Goal: Task Accomplishment & Management: Use online tool/utility

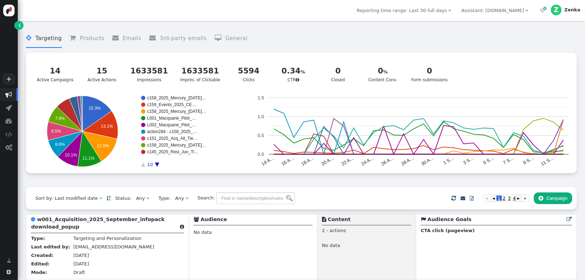
scroll to position [564, 0]
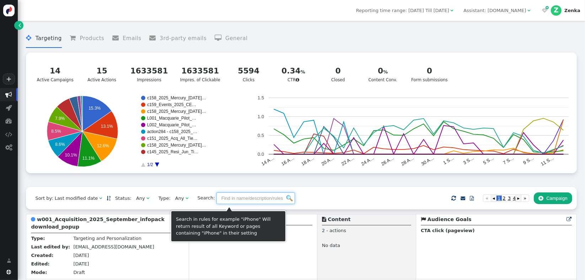
click at [220, 202] on input "text" at bounding box center [255, 199] width 79 height 12
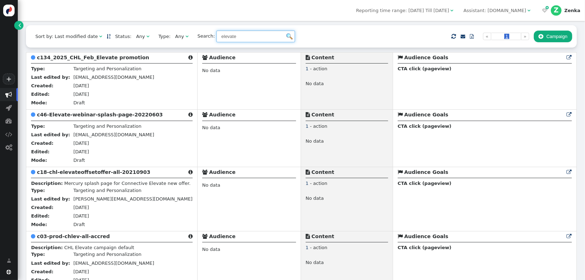
scroll to position [131, 0]
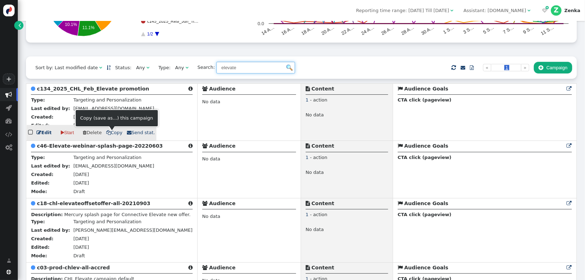
type input "elevate"
click at [112, 135] on span " Copy" at bounding box center [114, 132] width 16 height 5
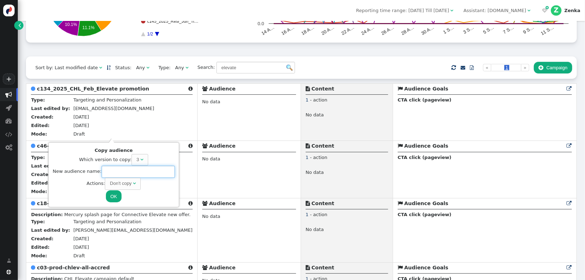
click at [119, 173] on input "text" at bounding box center [138, 172] width 73 height 12
paste input "c169_2025_Q4_CHL_Sept_Connective-Bridge-Promotion_24-month-loan"
click at [125, 186] on div "Don't copy" at bounding box center [121, 183] width 22 height 7
type input "c169_2025_Q4_CHL_Sept_Connective-Bridge-Promotion_24-month-loan"
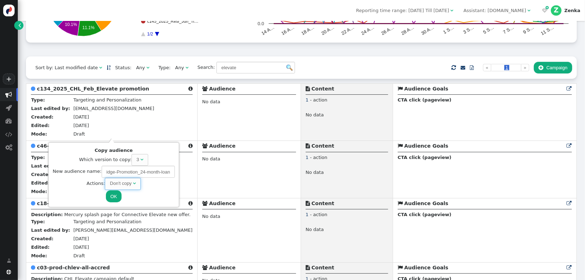
scroll to position [0, 0]
click at [109, 195] on button "OK" at bounding box center [114, 196] width 16 height 12
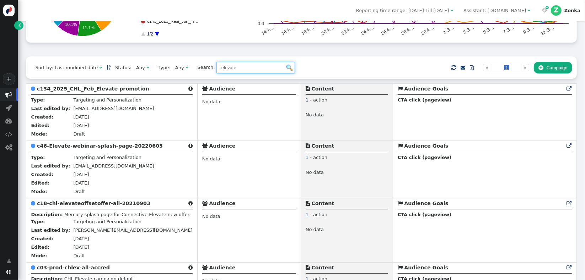
drag, startPoint x: 266, startPoint y: 70, endPoint x: 166, endPoint y: 70, distance: 100.2
click at [167, 71] on div "Sort by: Last modified date   Status: Any  Type: Any  Search: elevate   …" at bounding box center [301, 68] width 550 height 22
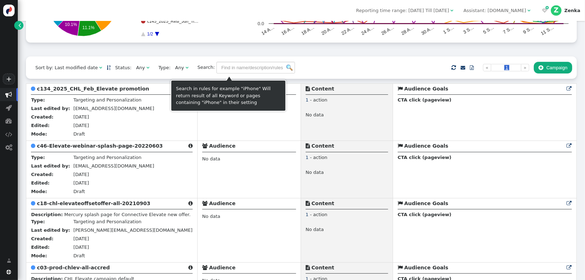
click at [286, 69] on img at bounding box center [289, 68] width 6 height 6
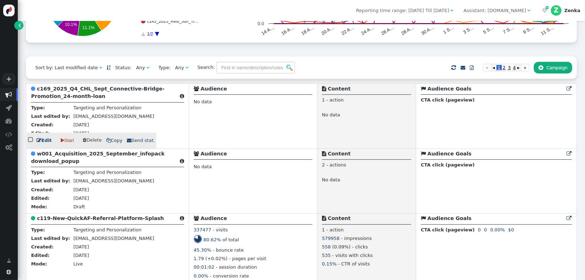
click at [77, 99] on b "c169_2025_Q4_CHL_Sept_Connective-Bridge-Promotion_24-month-loan" at bounding box center [98, 92] width 134 height 13
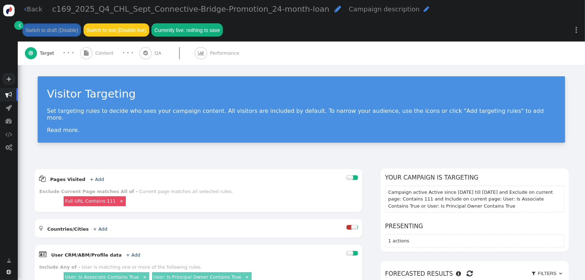
click at [98, 55] on span "Content" at bounding box center [105, 53] width 21 height 7
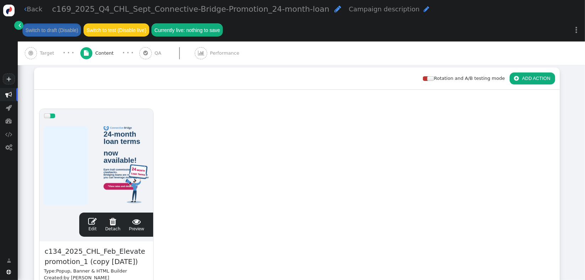
scroll to position [204, 0]
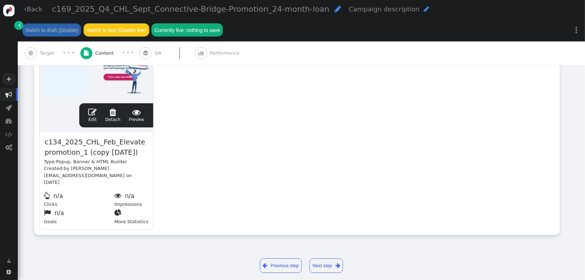
click at [120, 10] on span "c169_2025_Q4_CHL_Sept_Connective-Bridge-Promotion_24-month-loan" at bounding box center [190, 9] width 277 height 9
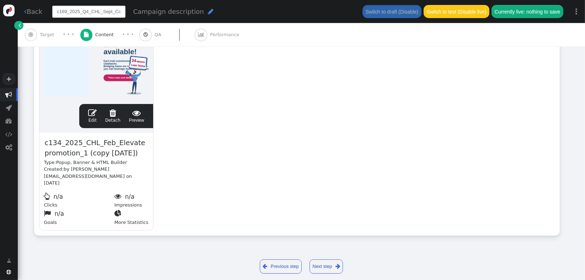
scroll to position [0, 87]
click at [100, 149] on span "c134_2025_CHL_Feb_Elevate promotion_1 (copy 09/14/25)" at bounding box center [96, 149] width 104 height 22
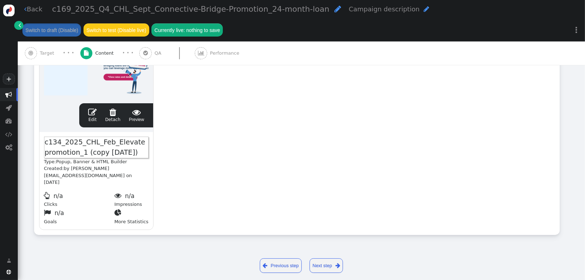
paste span
click at [237, 141] on div "drag this  Edit  Detach  Preview c169_2025_Q4_CHL_Sept_Connective-Bridge-Pro…" at bounding box center [296, 115] width 525 height 240
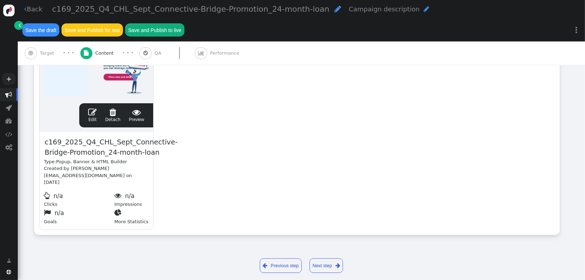
scroll to position [185, 0]
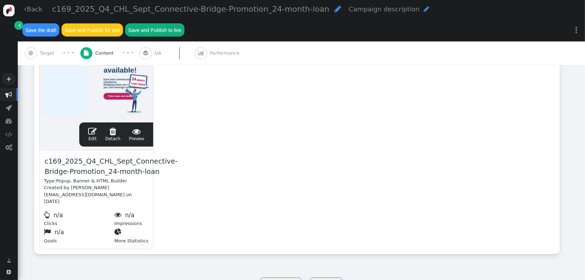
click at [93, 127] on link " Edit" at bounding box center [92, 134] width 9 height 15
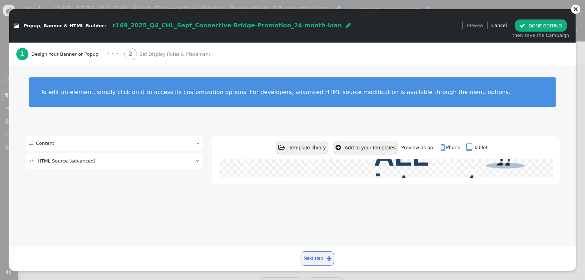
click at [120, 166] on div " HTML Source (advanced) " at bounding box center [115, 161] width 178 height 16
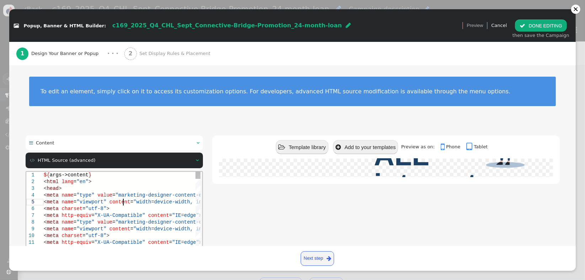
scroll to position [0, 0]
click at [122, 200] on span "content" at bounding box center [119, 202] width 21 height 6
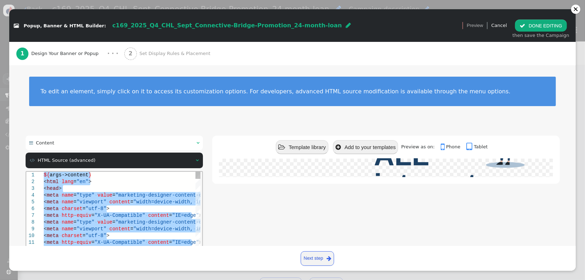
click at [136, 198] on div "< meta · name = "type" · value = "marketing-designer-content-editor-document" ·…" at bounding box center [192, 195] width 298 height 7
click at [142, 218] on div "< meta · http-equiv = "X-UA-Compatible" · content = "IE=edge" >" at bounding box center [192, 215] width 298 height 7
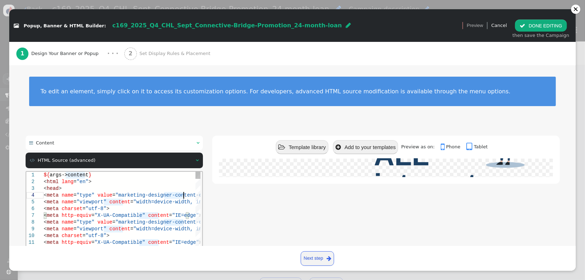
click at [184, 196] on span ""marketing-designer-content-editor-document"" at bounding box center [180, 195] width 131 height 6
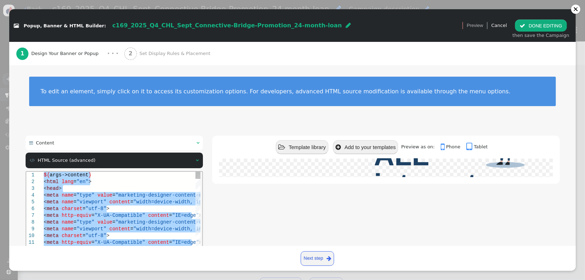
paste textarea "finite animate__delay-1s" href="https://www.connectivehomeloans.com.au/brokers/…"
type textarea "finite animate__delay-1s" href="https://www.connectivehomeloans.com.au/brokers/…"
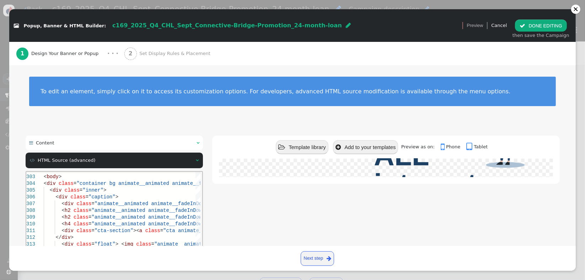
click at [256, 217] on div " Template library  Add to your templates Preview as on:  Phone  Tablet 0.25…" at bounding box center [385, 224] width 347 height 176
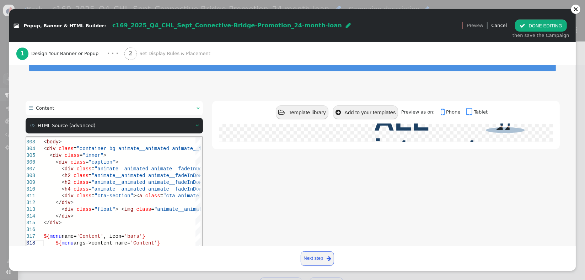
scroll to position [79, 0]
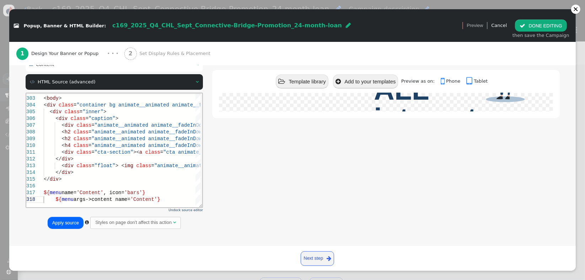
click at [53, 225] on button "Apply source" at bounding box center [66, 223] width 36 height 12
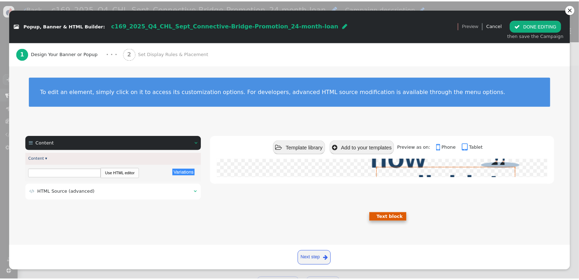
scroll to position [185, 0]
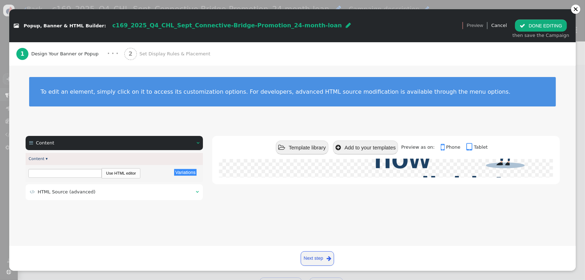
drag, startPoint x: 149, startPoint y: 54, endPoint x: 165, endPoint y: 71, distance: 23.6
click at [149, 54] on span "Set Display Rules & Placement" at bounding box center [176, 53] width 74 height 7
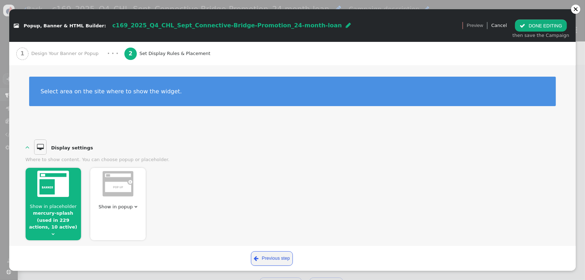
click at [63, 228] on span "Show in placeholder mercury-splash (used in 229 actions, 10 active) " at bounding box center [53, 220] width 55 height 35
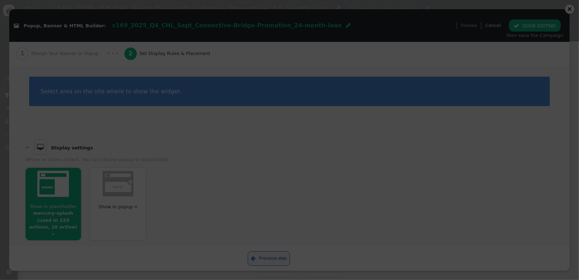
scroll to position [206, 0]
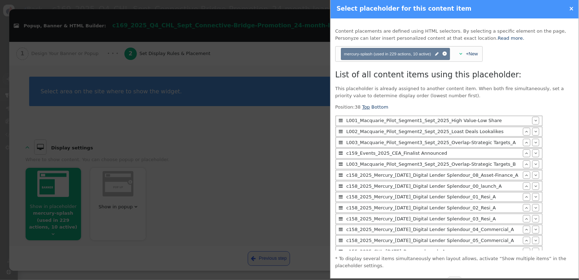
click at [366, 108] on link "Top" at bounding box center [366, 106] width 8 height 5
click at [534, 122] on span "" at bounding box center [535, 120] width 3 height 5
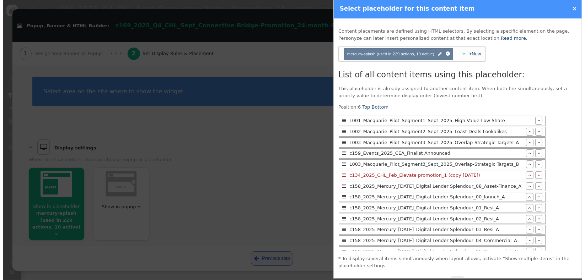
scroll to position [20, 0]
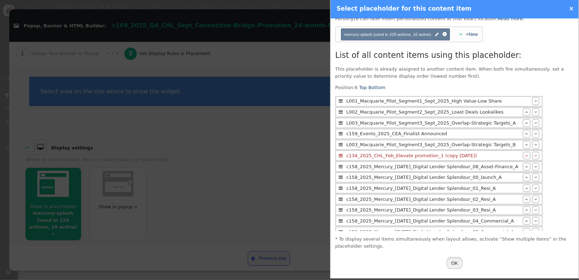
click at [446, 264] on button "OK" at bounding box center [454, 263] width 17 height 12
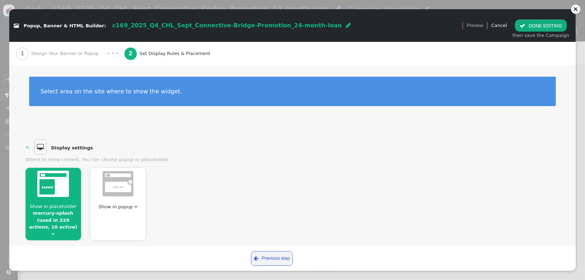
scroll to position [185, 0]
click at [541, 26] on button " DONE EDITING" at bounding box center [541, 26] width 52 height 12
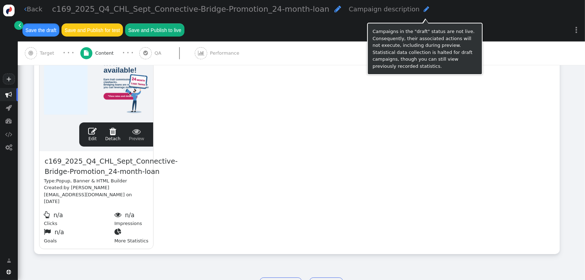
click at [59, 23] on button "Save the draft" at bounding box center [40, 29] width 37 height 13
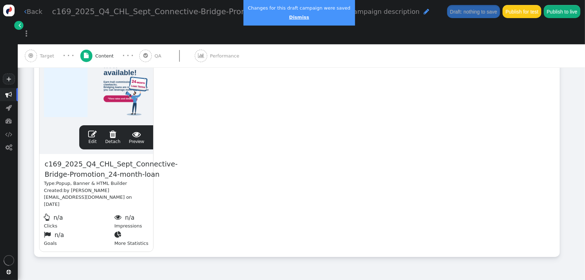
click at [297, 15] on link "Dismiss" at bounding box center [299, 17] width 20 height 5
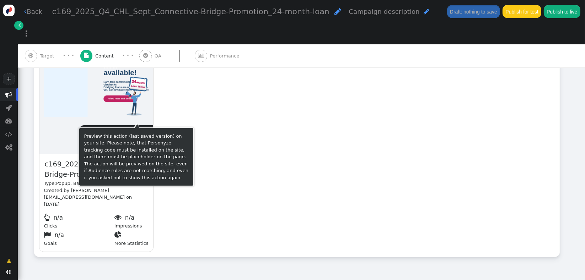
click at [140, 130] on span "" at bounding box center [136, 134] width 15 height 9
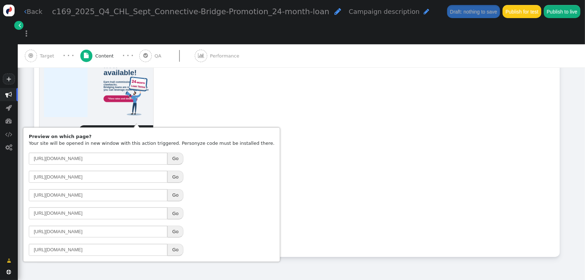
click at [175, 215] on button "Go" at bounding box center [175, 214] width 16 height 12
drag, startPoint x: 234, startPoint y: 101, endPoint x: 129, endPoint y: 109, distance: 105.2
click at [233, 101] on div "drag this  Edit  Detach  Preview c169_2025_Q4_CHL_Sept_Connective-Bridge-Pro…" at bounding box center [296, 137] width 525 height 240
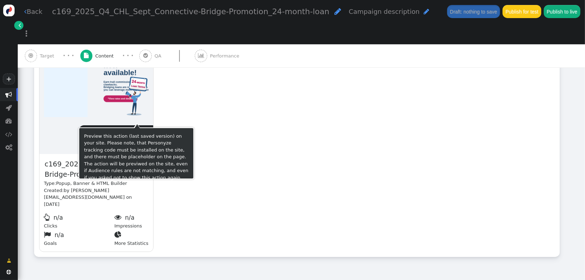
click at [86, 130] on div " Edit  Detach  Preview" at bounding box center [116, 137] width 65 height 15
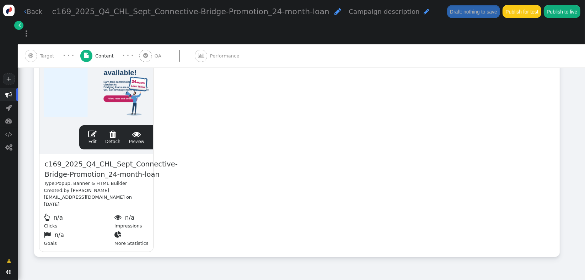
click at [95, 130] on span "" at bounding box center [92, 134] width 9 height 9
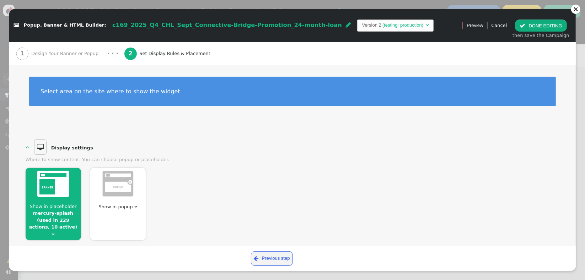
scroll to position [0, 0]
click at [41, 59] on div "1 Design Your Banner or Popup" at bounding box center [58, 53] width 85 height 23
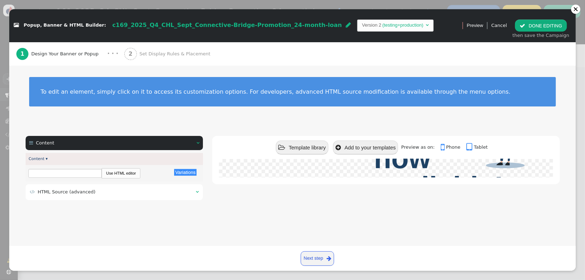
click at [99, 193] on td " HTML Source (advanced)" at bounding box center [110, 192] width 161 height 7
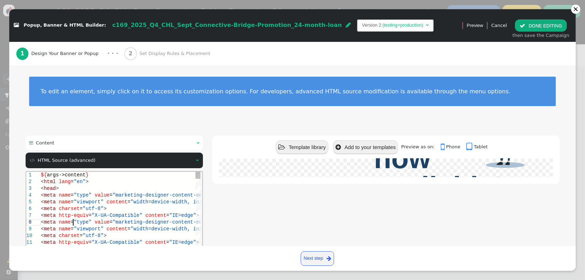
click at [94, 225] on span "value" at bounding box center [101, 222] width 15 height 6
type textarea "${args->content} <html lang="en"> <head> <meta name="type" value="marketing-des…"
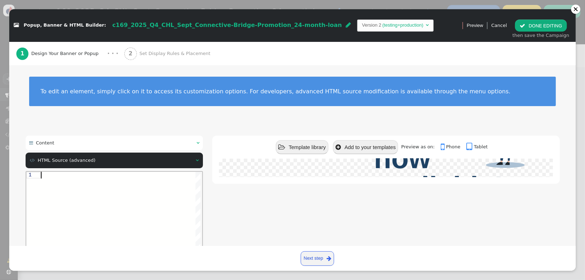
paste textarea "</div> <div class="float"> <img class="animate__animated animate__fadeInDown" s…"
type textarea "</div> <div class="float"> <img class="animate__animated animate__fadeInDown" s…"
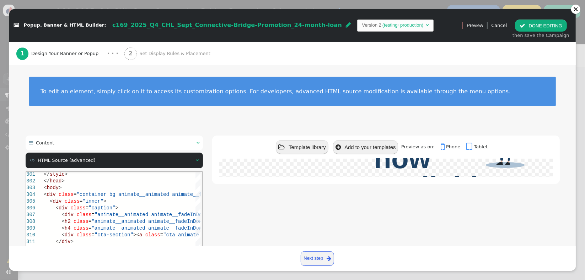
click at [263, 212] on div " Template library  Add to your templates Preview as on:  Phone  Tablet 24-m…" at bounding box center [385, 224] width 347 height 176
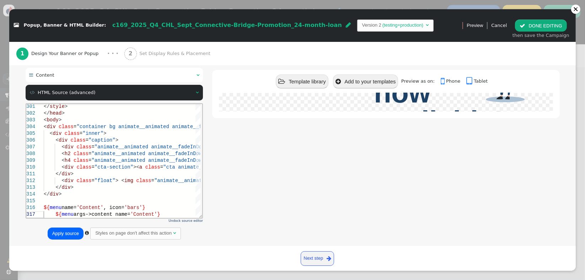
scroll to position [79, 0]
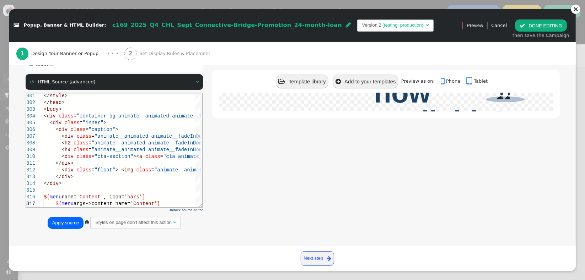
click at [75, 226] on button "Apply source" at bounding box center [66, 223] width 36 height 12
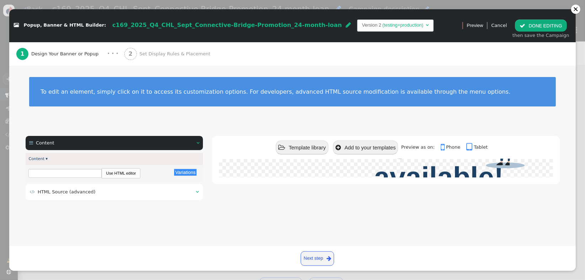
scroll to position [0, 0]
click at [533, 26] on button " DONE EDITING" at bounding box center [541, 26] width 52 height 12
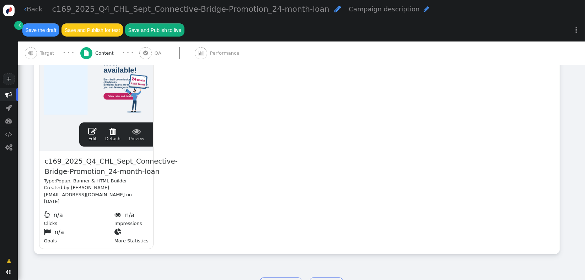
click at [59, 23] on button "Save the draft" at bounding box center [40, 29] width 37 height 13
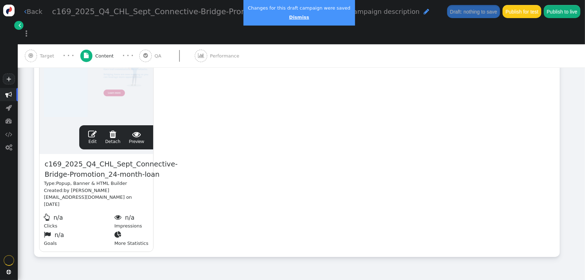
click at [296, 16] on link "Dismiss" at bounding box center [299, 17] width 20 height 5
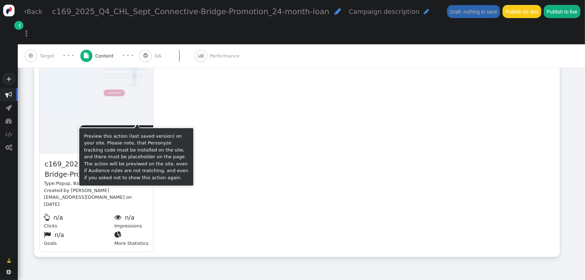
click at [138, 130] on span " Preview" at bounding box center [136, 137] width 15 height 15
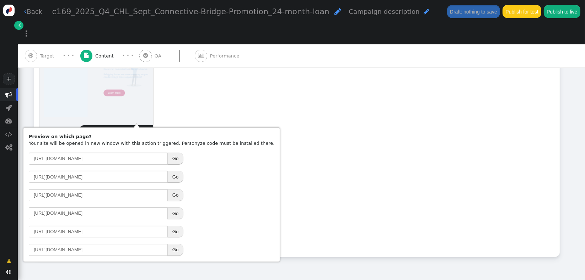
drag, startPoint x: 267, startPoint y: 117, endPoint x: 26, endPoint y: 50, distance: 249.9
click at [267, 115] on div "drag this  Edit  Detach  Preview c169_2025_Q4_CHL_Sept_Connective-Bridge-Pro…" at bounding box center [296, 137] width 525 height 240
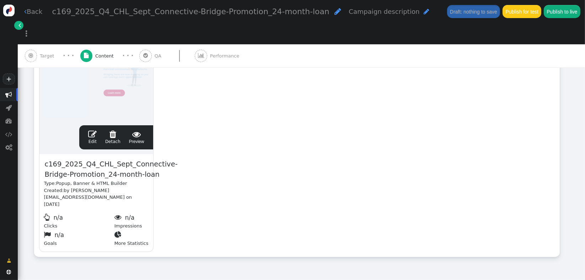
click at [94, 130] on span "" at bounding box center [92, 134] width 9 height 9
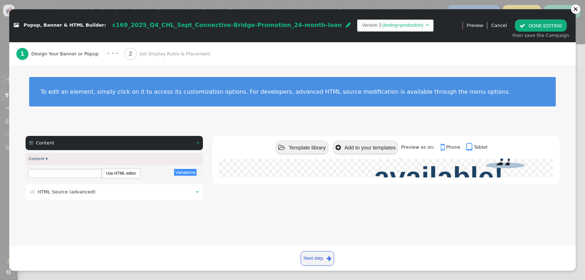
click at [109, 198] on div " HTML Source (advanced) " at bounding box center [115, 192] width 178 height 16
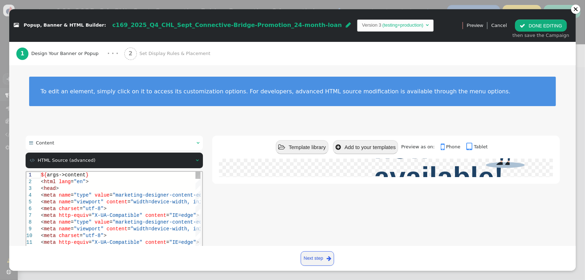
click at [97, 212] on div "< meta http-equiv = "X-UA-Compatible" content = "IE=edge" >" at bounding box center [138, 215] width 194 height 7
type textarea "${args->content} <html lang="en"> <head> <meta name="type" value="marketing-des…"
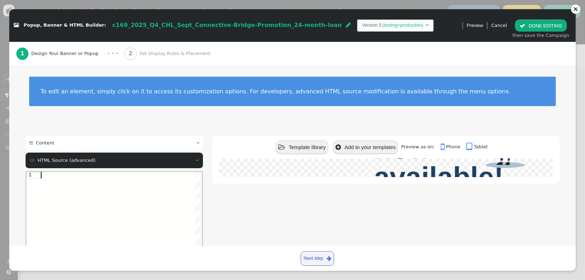
paste textarea "__infinite infinite animate__delay-1s" href="https://www.connectivehomeloans.co…"
type textarea "__infinite infinite animate__delay-1s" href="https://www.connectivehomeloans.co…"
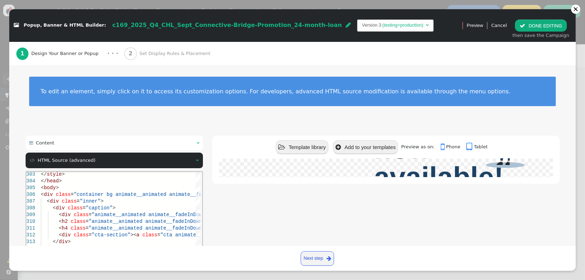
scroll to position [79, 0]
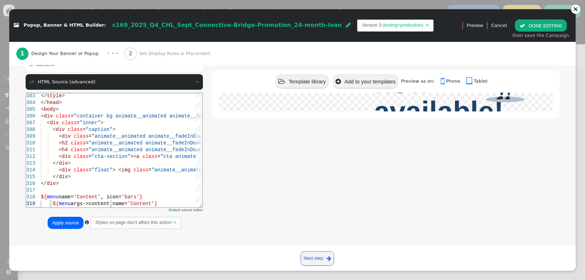
click at [65, 224] on button "Apply source" at bounding box center [66, 223] width 36 height 12
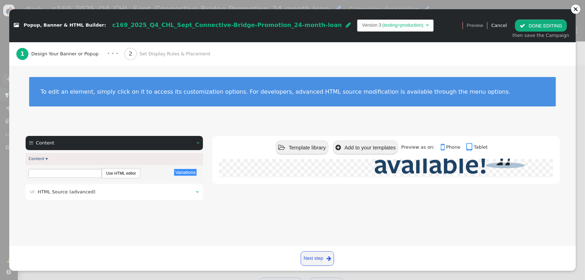
click at [529, 26] on button " DONE EDITING" at bounding box center [541, 26] width 52 height 12
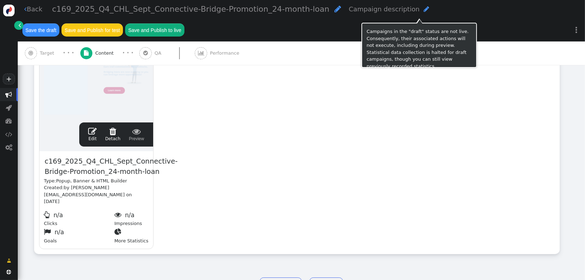
click at [59, 23] on button "Save the draft" at bounding box center [40, 29] width 37 height 13
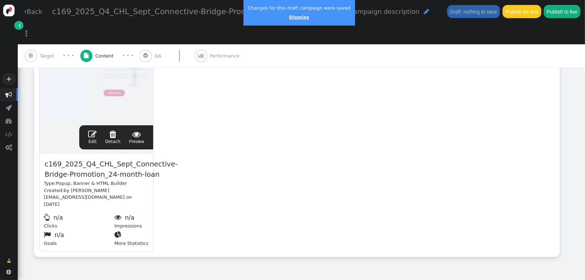
click at [290, 17] on link "Dismiss" at bounding box center [299, 17] width 20 height 5
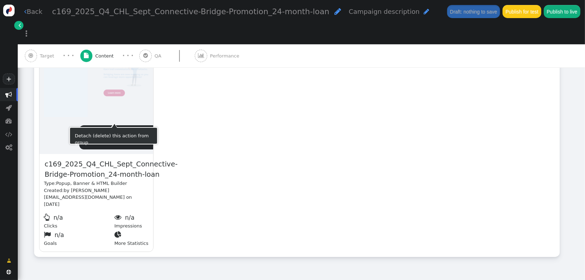
click at [93, 130] on span "" at bounding box center [92, 134] width 9 height 9
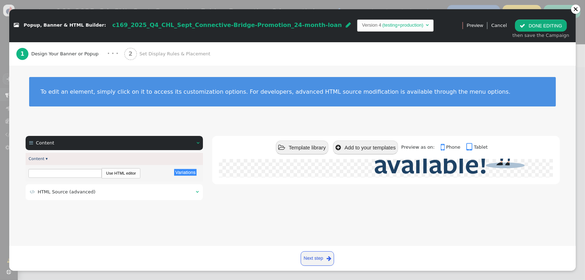
click at [108, 195] on table " HTML Source (advanced) " at bounding box center [114, 192] width 170 height 9
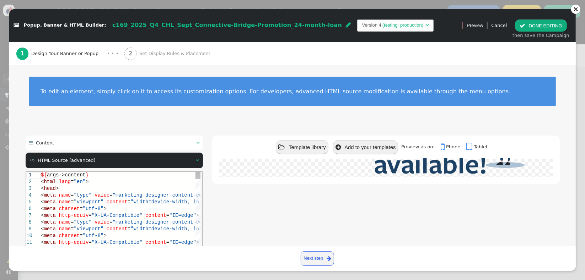
click at [116, 207] on div "< meta charset = "utf-8" >" at bounding box center [138, 208] width 194 height 7
type textarea "${args->content} <html lang="en"> <head> <meta name="type" value="marketing-des…"
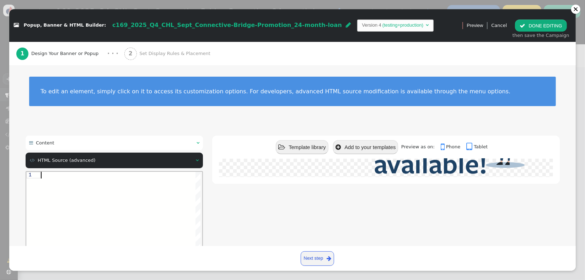
paste textarea "__infinite infinite animate__delay-1s" href="https://www.connectivehomeloans.co…"
type textarea "__infinite infinite animate__delay-1s" href="https://www.connectivehomeloans.co…"
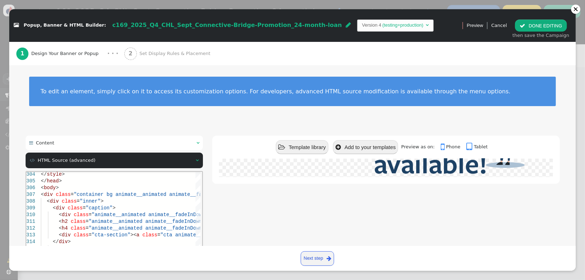
scroll to position [79, 0]
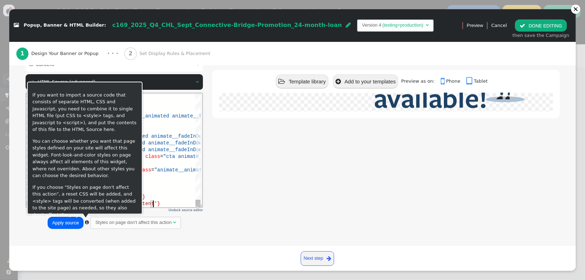
drag, startPoint x: 69, startPoint y: 224, endPoint x: 43, endPoint y: 50, distance: 175.6
click at [69, 224] on button "Apply source" at bounding box center [66, 223] width 36 height 12
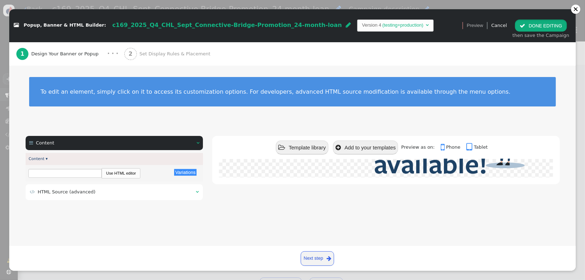
drag, startPoint x: 522, startPoint y: 26, endPoint x: 462, endPoint y: 32, distance: 60.7
click at [522, 26] on span "" at bounding box center [523, 25] width 6 height 5
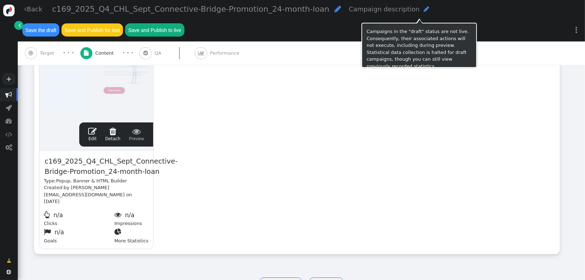
click at [59, 23] on button "Save the draft" at bounding box center [40, 29] width 37 height 13
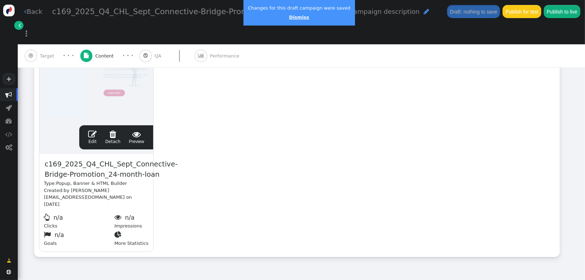
click at [289, 16] on link "Dismiss" at bounding box center [299, 17] width 20 height 5
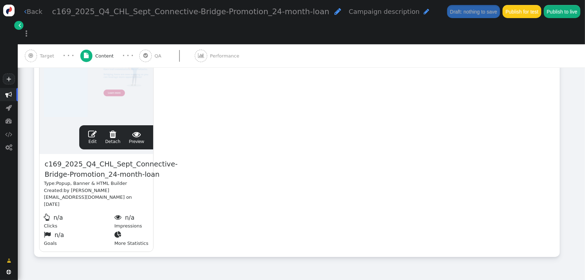
click at [96, 130] on span "" at bounding box center [92, 134] width 9 height 9
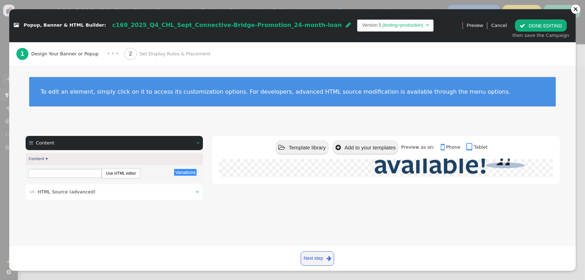
click at [93, 194] on td " HTML Source (advanced)" at bounding box center [110, 192] width 161 height 7
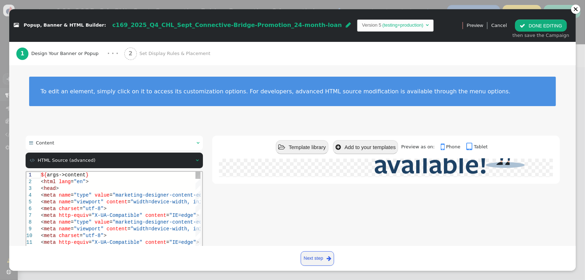
click at [95, 201] on span ""viewport"" at bounding box center [88, 202] width 30 height 6
type textarea "${args->content} <html lang="en"> <head> <meta name="type" value="marketing-des…"
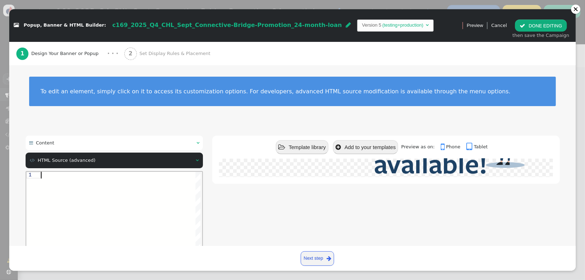
paste textarea "__infinite infinite animate__delay-1s" href="https://www.connectivehomeloans.co…"
type textarea "__infinite infinite animate__delay-1s" href="https://www.connectivehomeloans.co…"
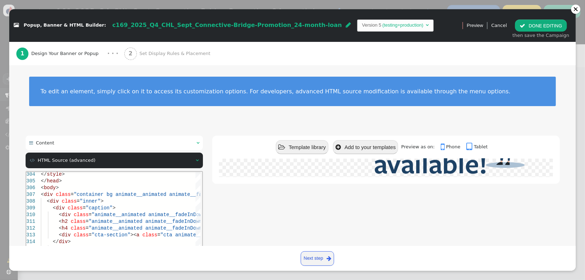
scroll to position [79, 0]
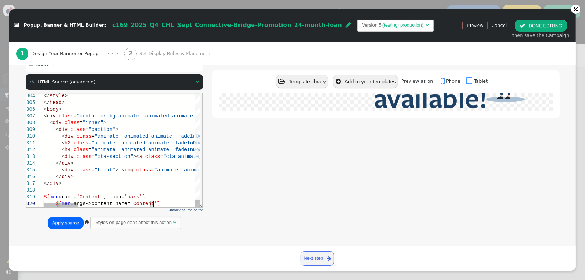
click at [63, 224] on button "Apply source" at bounding box center [66, 223] width 36 height 12
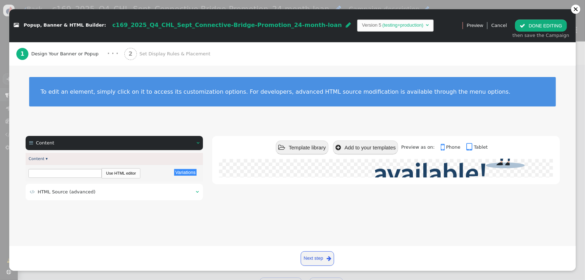
scroll to position [0, 0]
click at [529, 27] on button " DONE EDITING" at bounding box center [541, 26] width 52 height 12
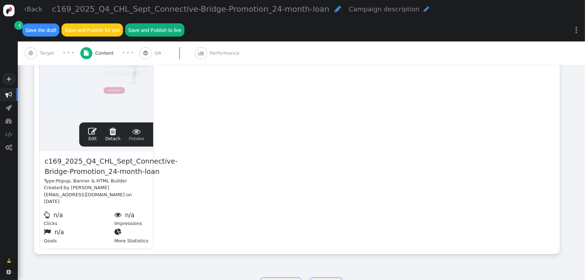
click at [59, 23] on button "Save the draft" at bounding box center [40, 29] width 37 height 13
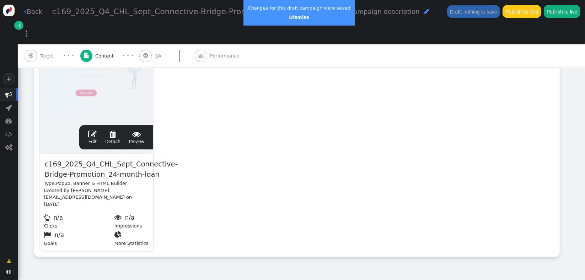
click at [227, 165] on div "drag this  Edit  Detach  Preview c169_2025_Q4_CHL_Sept_Connective-Bridge-Pro…" at bounding box center [296, 137] width 525 height 240
click at [95, 130] on span "" at bounding box center [92, 134] width 9 height 9
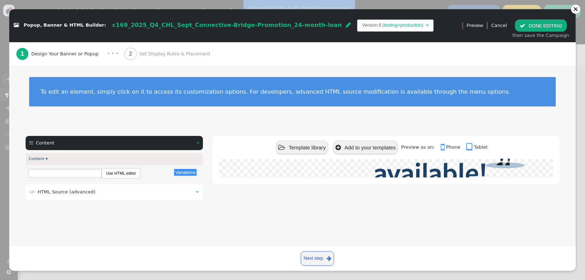
click at [134, 197] on div " HTML Source (advanced) " at bounding box center [115, 192] width 178 height 16
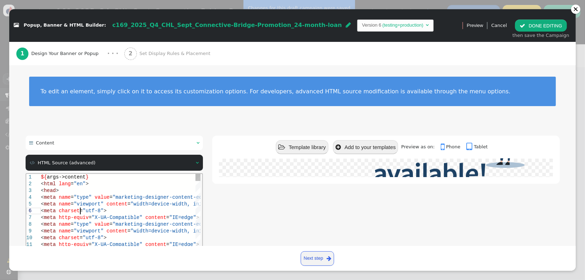
click at [125, 214] on div "< meta charset = "utf-8" >" at bounding box center [138, 211] width 194 height 7
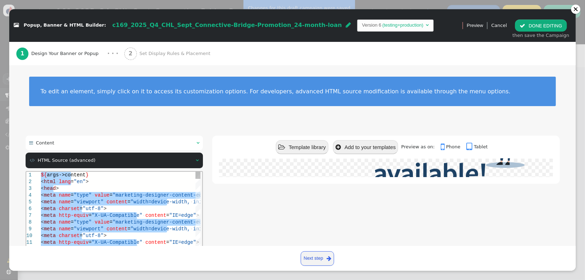
paste textarea "Editor content;Press Alt+F1 for Accessibility Options."
type textarea "${menu args->content name='Content'}"
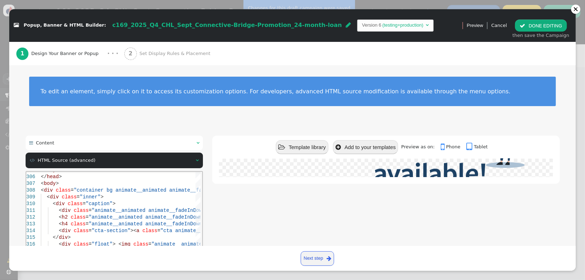
click at [271, 206] on div " Template library  Add to your templates Preview as on:  Phone  Tablet 24-m…" at bounding box center [385, 224] width 347 height 176
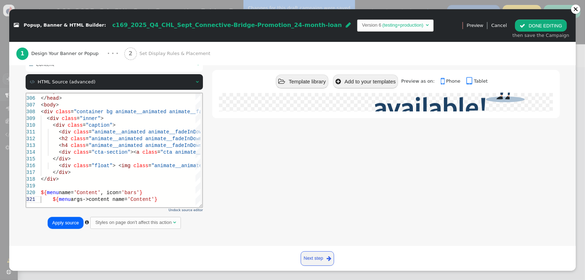
click at [64, 217] on button "Apply source" at bounding box center [66, 223] width 36 height 12
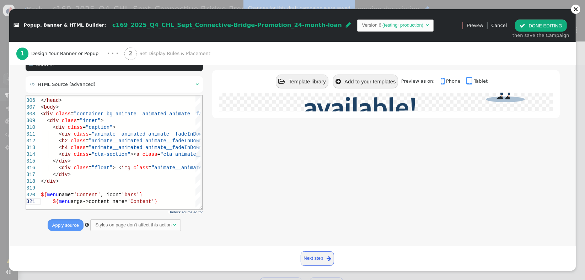
scroll to position [0, 0]
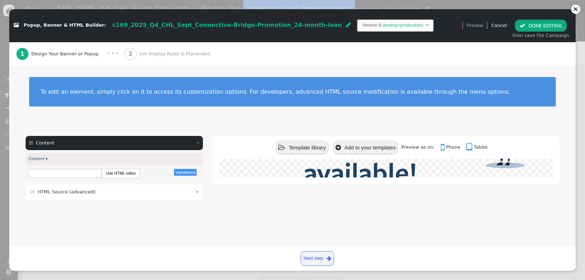
click at [521, 27] on button " DONE EDITING" at bounding box center [541, 26] width 52 height 12
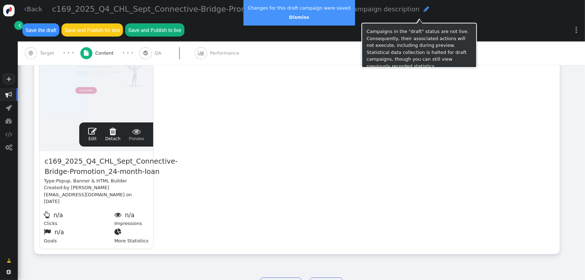
drag, startPoint x: 409, startPoint y: 13, endPoint x: 414, endPoint y: 25, distance: 12.8
click at [59, 23] on button "Save the draft" at bounding box center [40, 29] width 37 height 13
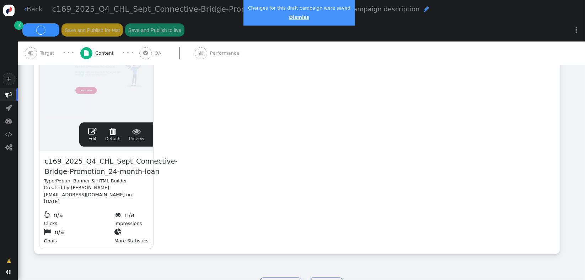
click at [295, 16] on link "Dismiss" at bounding box center [299, 17] width 20 height 5
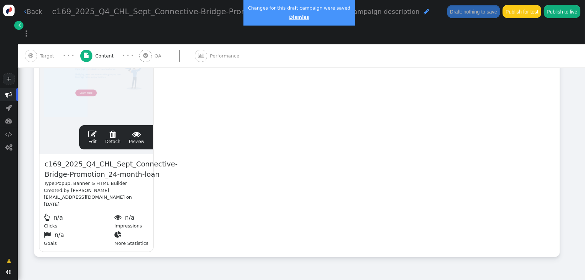
click at [296, 19] on link "Dismiss" at bounding box center [299, 17] width 20 height 5
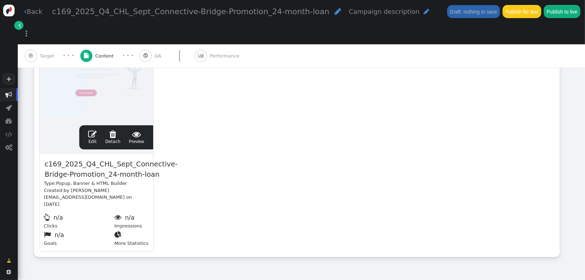
click at [92, 130] on span "" at bounding box center [92, 134] width 9 height 9
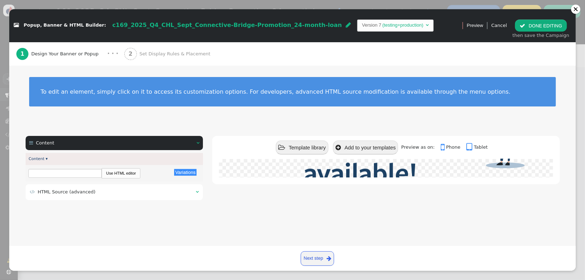
click at [83, 194] on span "HTML Source (advanced)" at bounding box center [67, 191] width 58 height 5
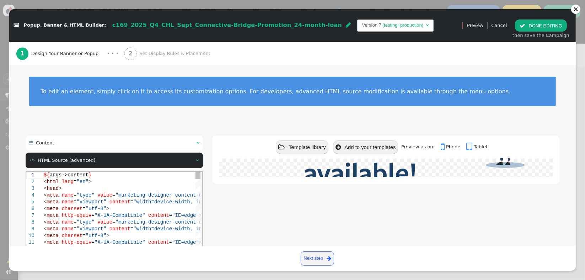
click at [112, 222] on span "=" at bounding box center [113, 222] width 3 height 6
type textarea "${args->content} <html lang="en"> <head> <meta name="type" value="marketing-des…"
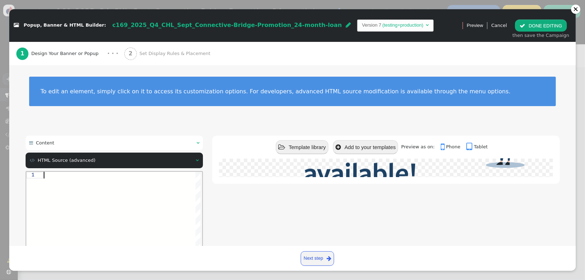
paste textarea "${menu args->content name='Content'}"
type textarea "${menu args->content name='Content'}"
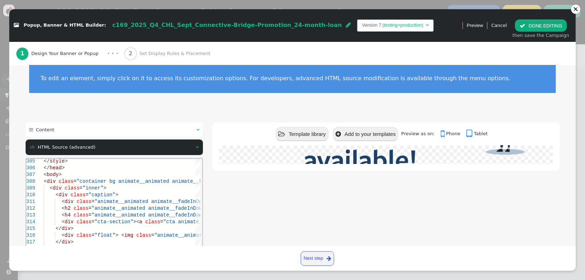
scroll to position [79, 0]
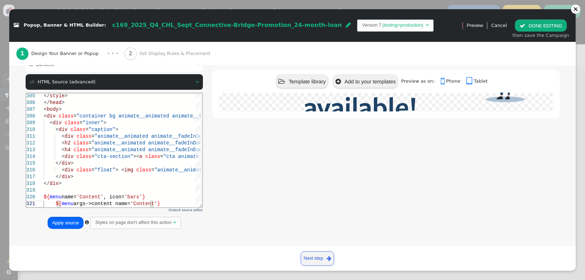
click at [72, 226] on button "Apply source" at bounding box center [66, 223] width 36 height 12
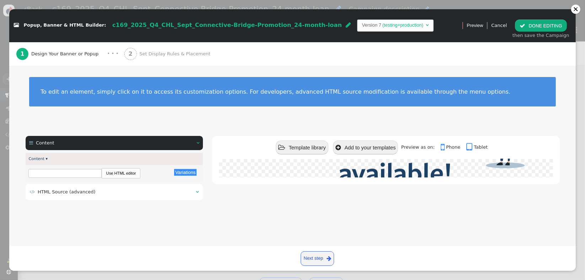
scroll to position [0, 0]
click at [532, 27] on button " DONE EDITING" at bounding box center [541, 26] width 52 height 12
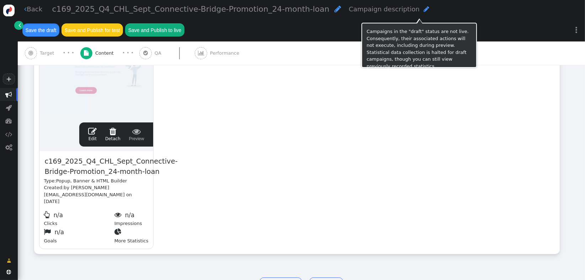
click at [59, 23] on button "Save the draft" at bounding box center [40, 29] width 37 height 13
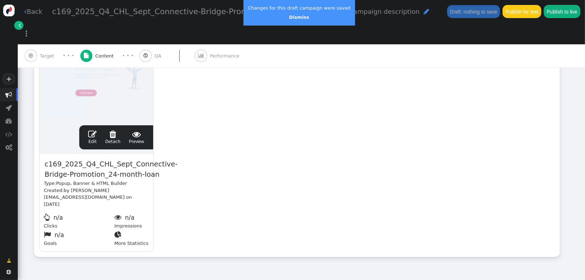
click at [92, 130] on span "" at bounding box center [92, 134] width 9 height 9
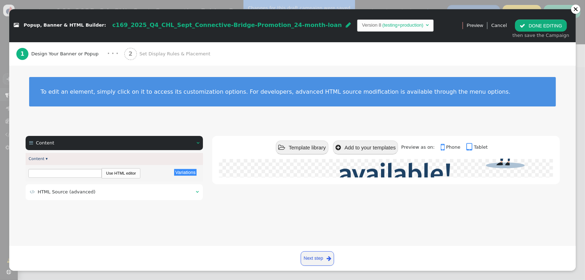
drag, startPoint x: 108, startPoint y: 193, endPoint x: 100, endPoint y: 200, distance: 11.3
click at [108, 192] on td " HTML Source (advanced)" at bounding box center [110, 192] width 161 height 7
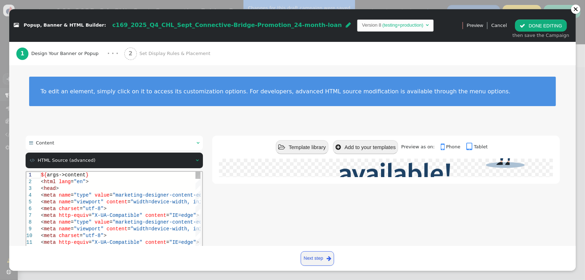
click at [95, 206] on span ""utf-8"" at bounding box center [92, 209] width 21 height 6
type textarea "${args->content} <html lang="en"> <head> <meta name="type" value="marketing-des…"
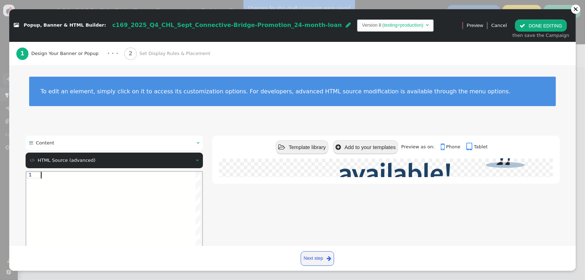
paste textarea "${menu args->content name='Content'}"
type textarea "${menu args->content name='Content'}"
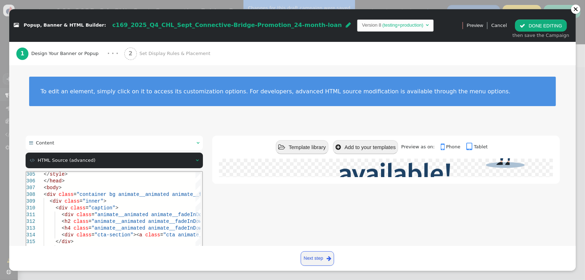
scroll to position [79, 0]
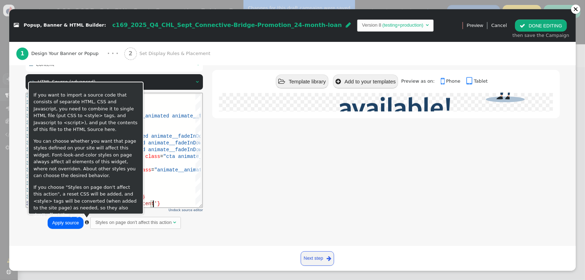
click at [68, 226] on button "Apply source" at bounding box center [66, 223] width 36 height 12
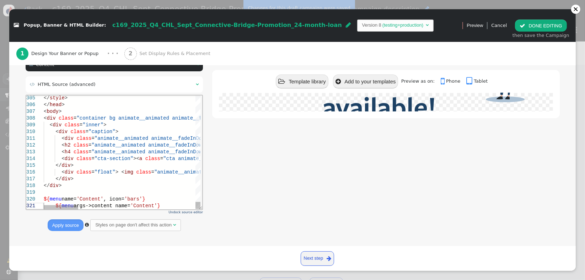
scroll to position [0, 0]
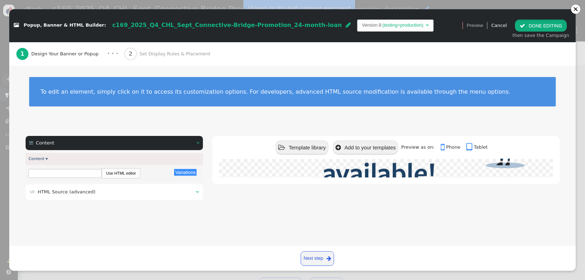
click at [531, 31] on button " DONE EDITING" at bounding box center [541, 26] width 52 height 12
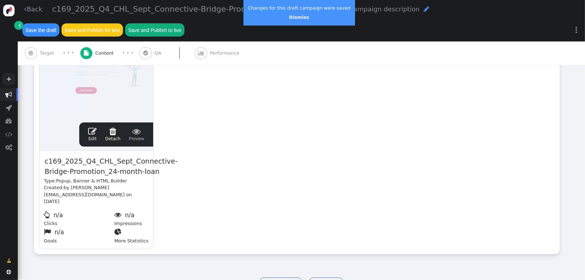
click at [59, 23] on button "Save the draft" at bounding box center [40, 29] width 37 height 13
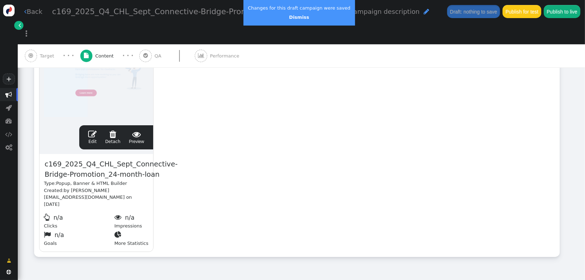
click at [92, 130] on span "" at bounding box center [92, 134] width 9 height 9
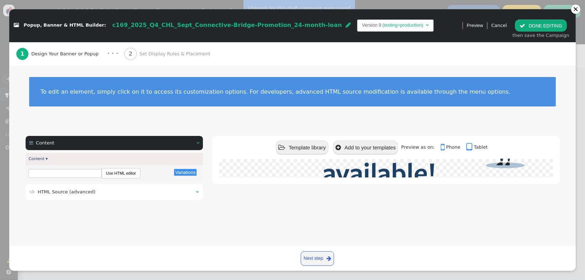
click at [94, 196] on table " HTML Source (advanced) " at bounding box center [114, 192] width 170 height 9
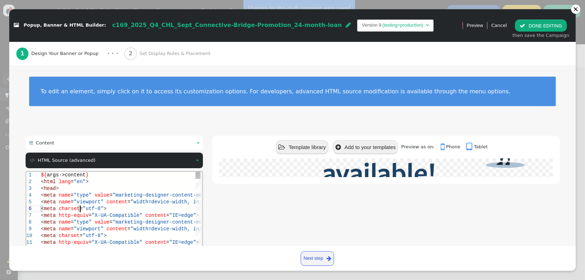
click at [104, 207] on div "< meta charset = "utf-8" >" at bounding box center [138, 208] width 194 height 7
type textarea "${args->content} <html lang="en"> <head> <meta name="type" value="marketing-des…"
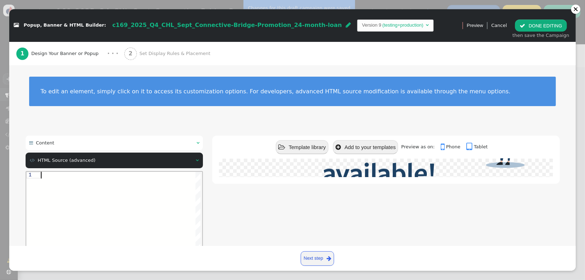
paste textarea "${menu name='Content', icon='bars'} ${menu args->content name='Content'}"
type textarea "${menu name='Content', icon='bars'} ${menu args->content name='Content'}"
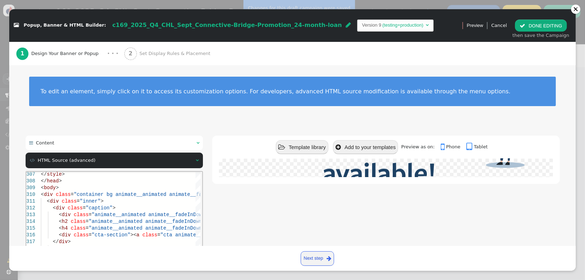
scroll to position [79, 0]
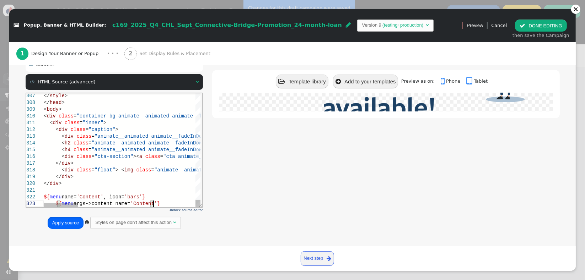
click at [67, 223] on button "Apply source" at bounding box center [66, 223] width 36 height 12
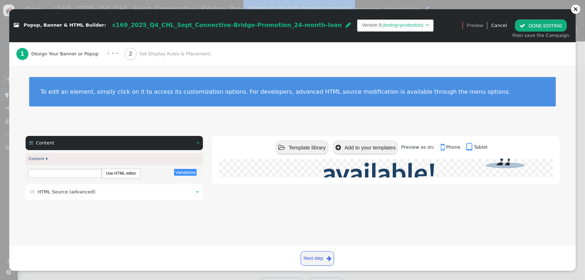
click at [177, 55] on span "Set Display Rules & Placement" at bounding box center [176, 53] width 74 height 7
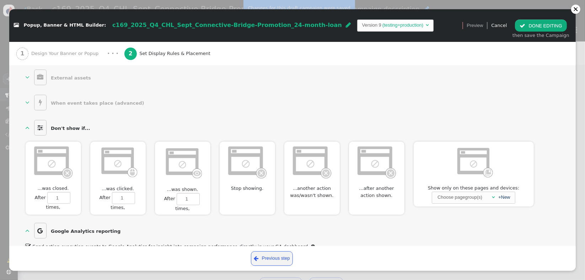
scroll to position [371, 0]
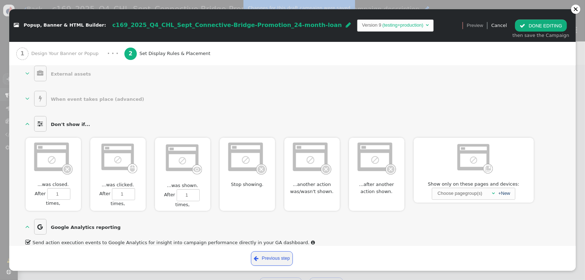
click at [525, 27] on span "" at bounding box center [523, 25] width 6 height 5
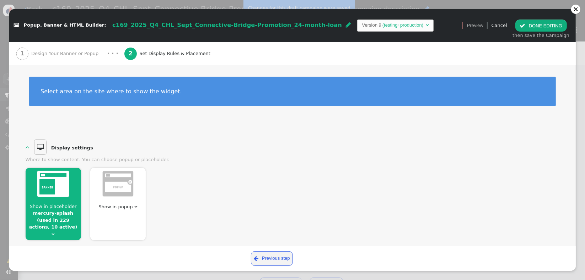
scroll to position [0, 0]
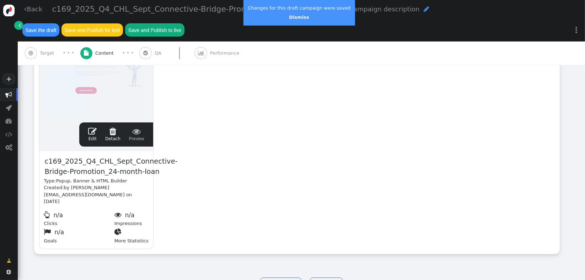
click at [59, 23] on button "Save the draft" at bounding box center [40, 29] width 37 height 13
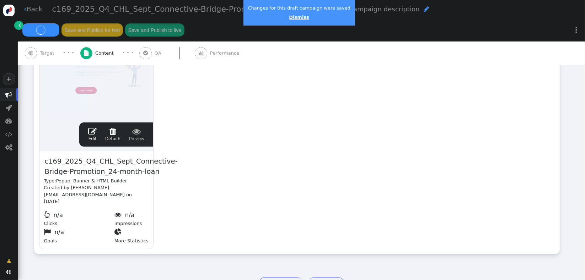
click at [296, 17] on link "Dismiss" at bounding box center [299, 17] width 20 height 5
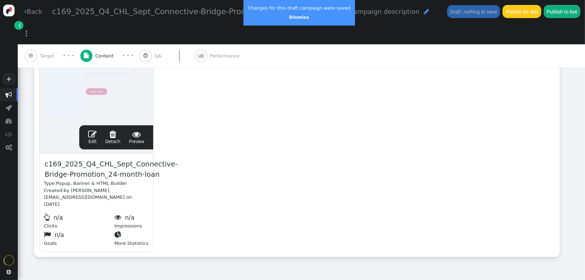
click at [45, 53] on span "Target" at bounding box center [48, 56] width 17 height 7
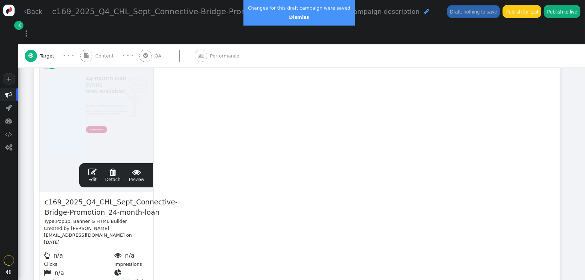
scroll to position [176, 0]
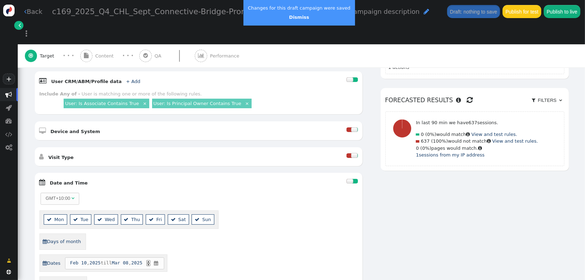
click at [346, 179] on div at bounding box center [349, 181] width 7 height 5
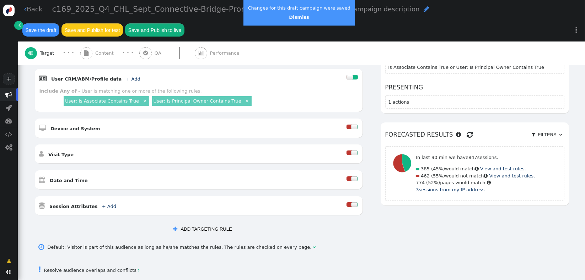
click at [104, 50] on span "Content" at bounding box center [105, 53] width 21 height 7
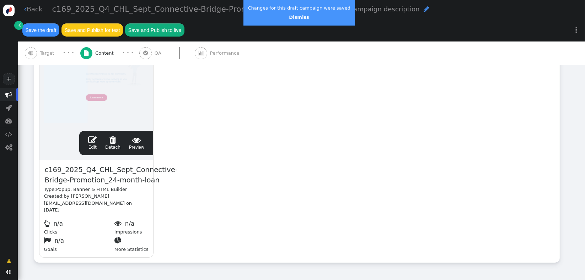
click at [90, 136] on span "" at bounding box center [92, 140] width 9 height 9
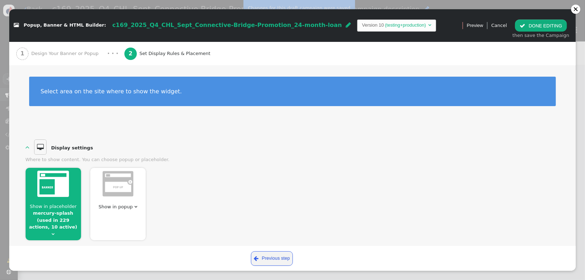
scroll to position [0, 0]
click at [72, 51] on span "Design Your Banner or Popup" at bounding box center [66, 53] width 70 height 7
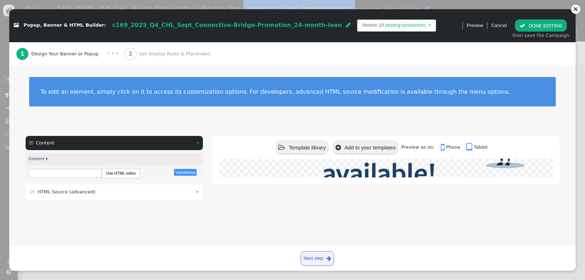
click at [115, 196] on div " HTML Source (advanced) " at bounding box center [115, 192] width 178 height 16
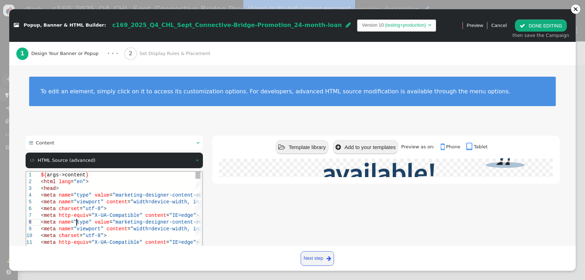
click at [95, 226] on div "< meta name = "viewport" content = "width=device-width, initial-scale=1.0" >" at bounding box center [138, 229] width 194 height 7
type textarea "${args->content} <html lang="en"> <head> <meta name="type" value="marketing-des…"
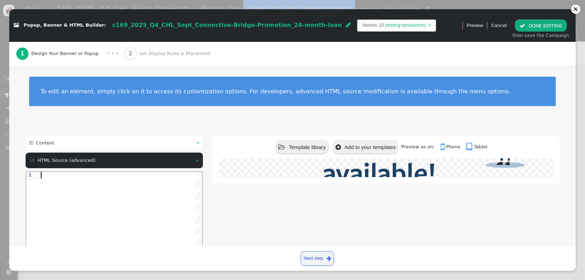
paste textarea "${menu name='Content', icon='bars'} ${menu args->content name='Content'}"
type textarea "${menu name='Content', icon='bars'} ${menu args->content name='Content'}"
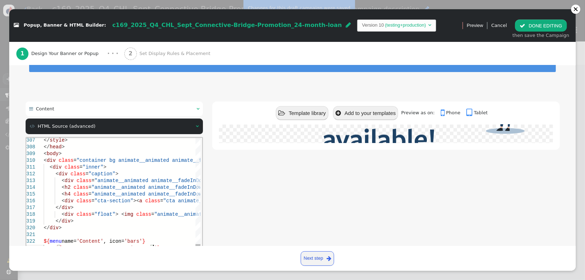
scroll to position [79, 0]
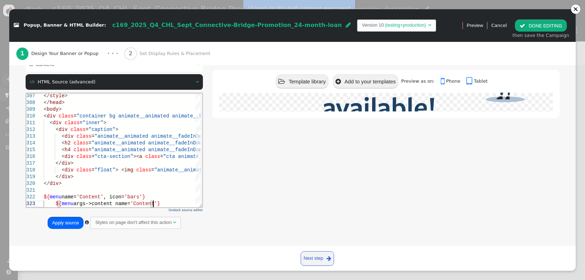
click at [66, 224] on button "Apply source" at bounding box center [66, 223] width 36 height 12
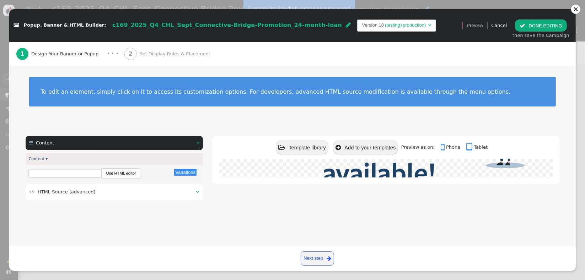
click at [540, 29] on button " DONE EDITING" at bounding box center [541, 26] width 52 height 12
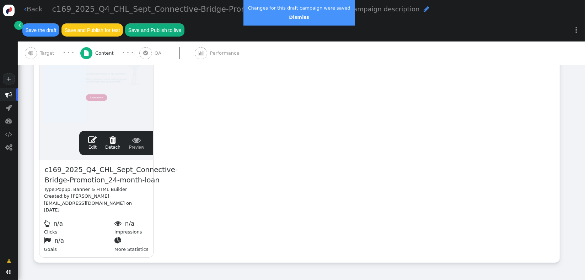
click at [59, 23] on button "Save the draft" at bounding box center [40, 29] width 37 height 13
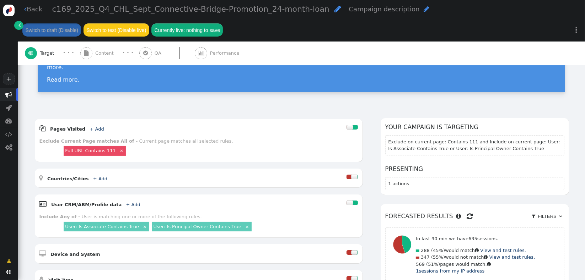
scroll to position [32, 0]
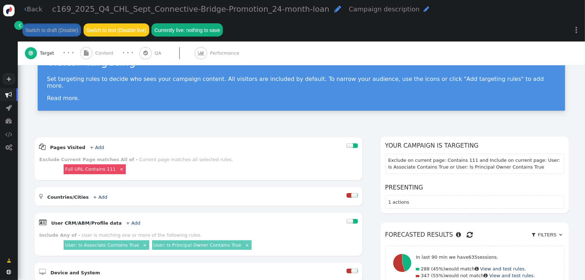
click at [101, 58] on div " Content" at bounding box center [98, 53] width 36 height 23
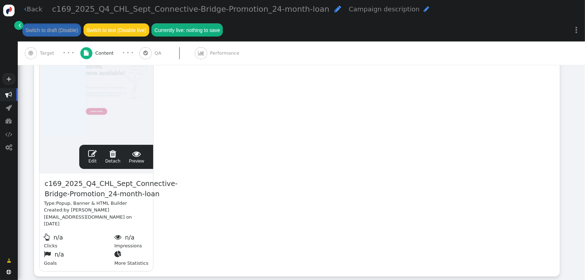
scroll to position [166, 0]
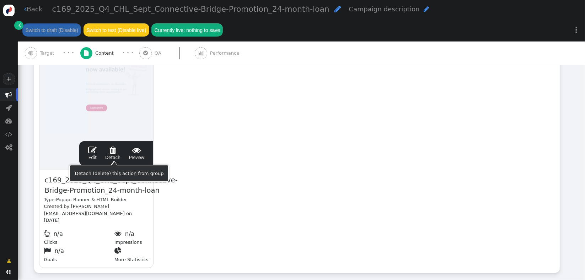
click at [94, 146] on span "" at bounding box center [92, 150] width 9 height 9
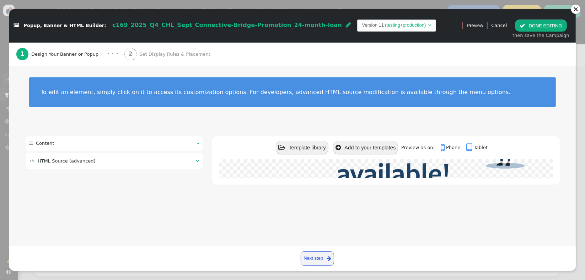
scroll to position [147, 0]
click at [73, 162] on span "HTML Source (advanced)" at bounding box center [67, 160] width 58 height 5
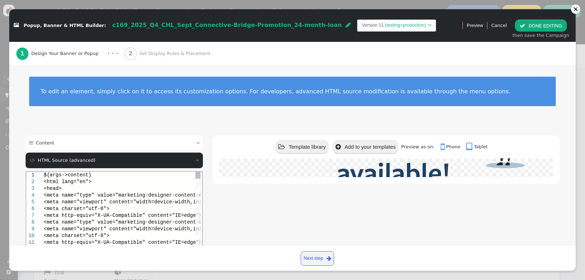
scroll to position [0, 0]
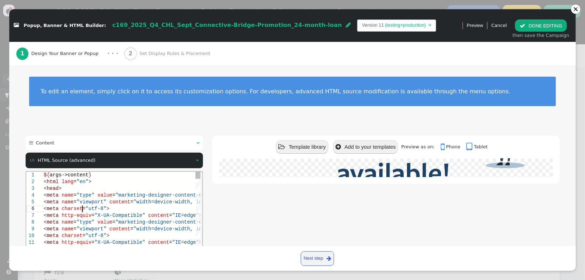
click at [85, 209] on span ""utf-8"" at bounding box center [95, 209] width 21 height 6
type textarea "${args->content} <html lang="en"> <head> <meta name="type" value="marketing-des…"
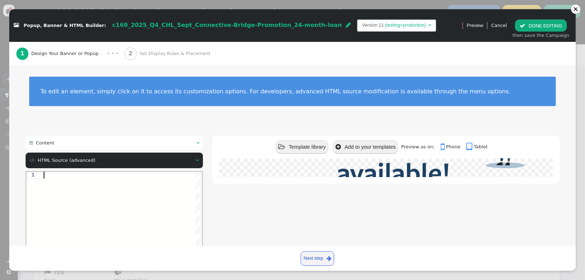
paste textarea "${menu name='Content', icon='bars'} ${menu args->content name='Content'}"
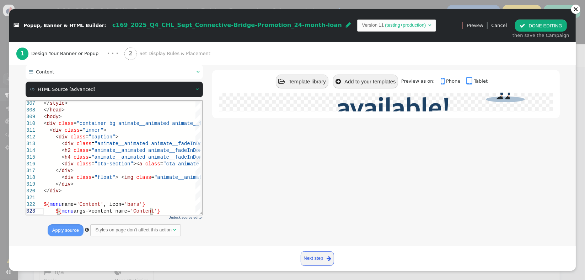
scroll to position [79, 0]
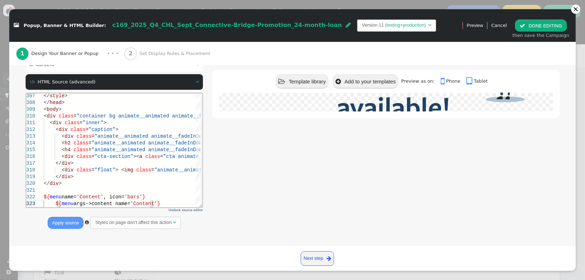
click at [53, 220] on button "Apply source" at bounding box center [66, 223] width 36 height 12
click at [77, 140] on span "class" at bounding box center [80, 143] width 15 height 6
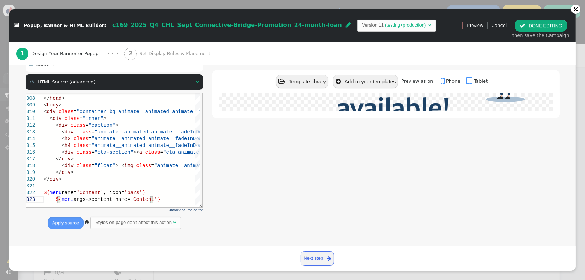
click at [194, 50] on link "2 Set Display Rules & Placement" at bounding box center [174, 53] width 101 height 23
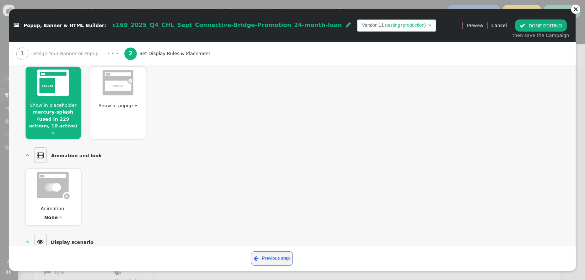
scroll to position [0, 0]
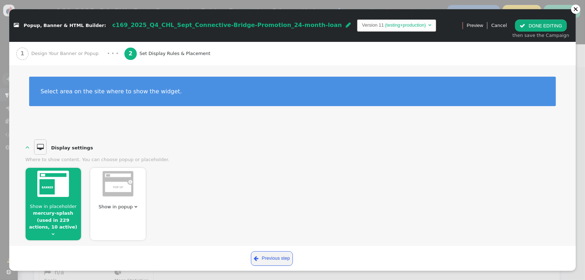
drag, startPoint x: 54, startPoint y: 54, endPoint x: 88, endPoint y: 70, distance: 37.4
click at [55, 55] on span "Design Your Banner or Popup" at bounding box center [66, 53] width 70 height 7
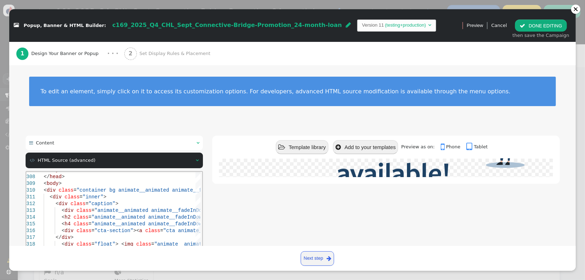
type textarea "<div class="inner"> <div class="caption"> <div class="animate__animated animate…"
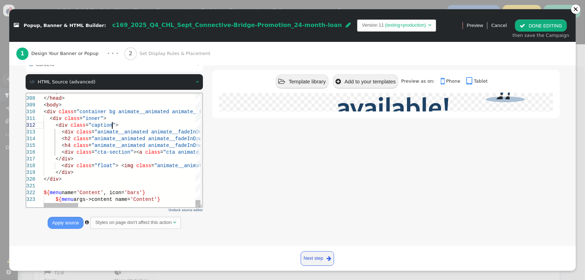
click at [140, 207] on div "</ style > </ head > < body > < div class = "container bg animate__animated ani…" at bounding box center [121, 150] width 157 height 114
click at [530, 22] on button " DONE EDITING" at bounding box center [541, 26] width 52 height 12
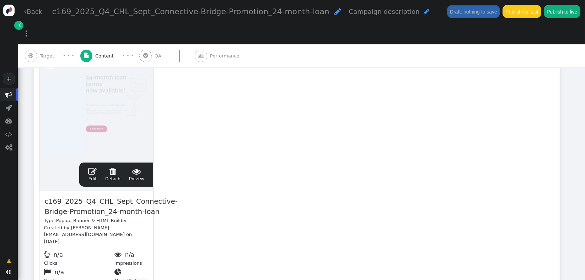
scroll to position [0, 0]
click at [306, 194] on div "drag this  Edit  Detach  Preview c169_2025_Q4_CHL_Sept_Connective-Bridge-Pro…" at bounding box center [296, 174] width 525 height 240
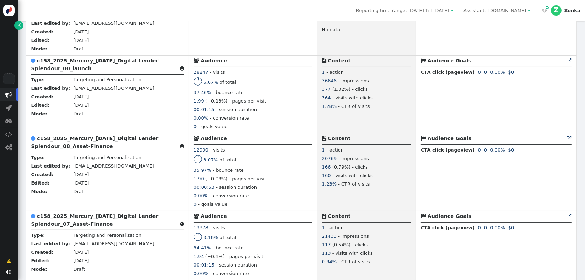
scroll to position [1053, 0]
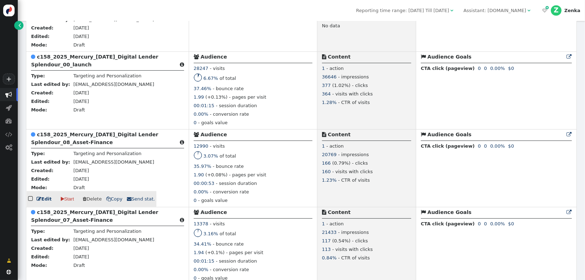
click at [80, 141] on b "c158_2025_Mercury_[DATE]_Digital Lender Splendour_08_Asset-Finance" at bounding box center [94, 138] width 127 height 13
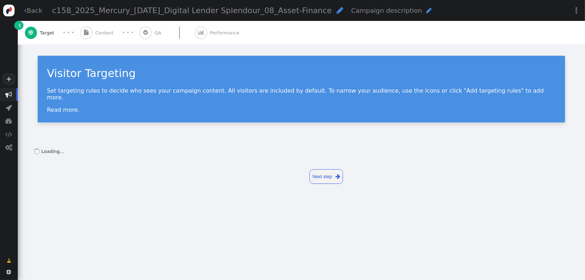
click at [90, 37] on div " Back c158_2025_Mercury_[DATE]_Digital Lender Splendour_08_Asset-Finance  Cam…" at bounding box center [301, 22] width 567 height 44
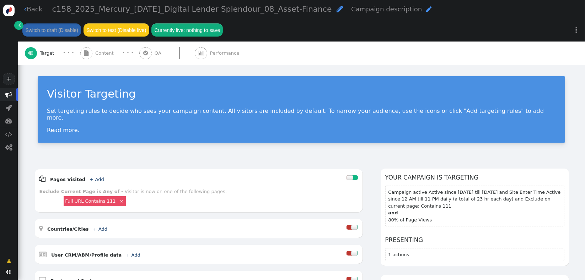
click at [103, 55] on span "Content" at bounding box center [105, 53] width 21 height 7
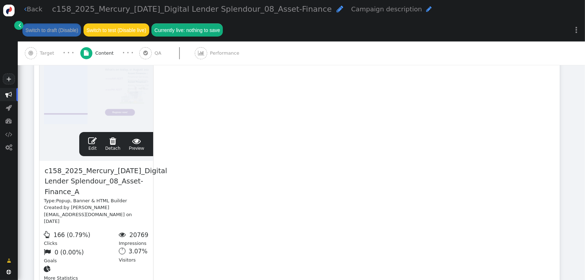
scroll to position [176, 0]
click at [92, 139] on span "" at bounding box center [92, 140] width 9 height 9
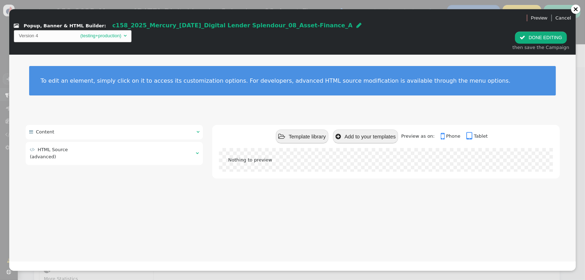
scroll to position [158, 0]
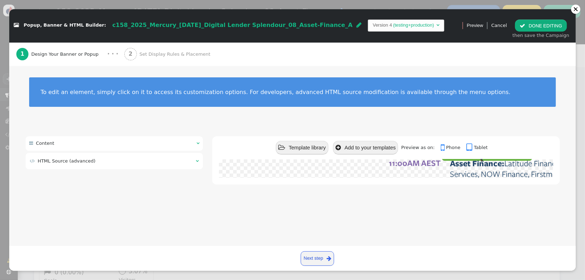
drag, startPoint x: 371, startPoint y: 63, endPoint x: 382, endPoint y: 61, distance: 10.9
click at [371, 63] on div "1 Design Your Banner or Popup · · · 2 Set Display Rules & Placement" at bounding box center [292, 54] width 553 height 23
click at [149, 161] on td " HTML Source (advanced)" at bounding box center [110, 161] width 161 height 7
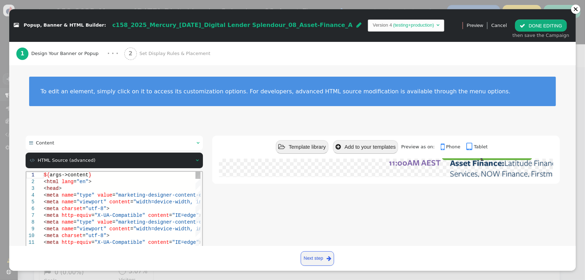
scroll to position [0, 0]
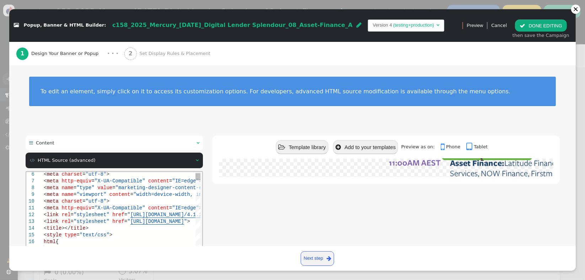
type textarea "<meta http-equiv="X-UA-Compatible" content="IE=edge"> <link rel="stylesheet" hr…"
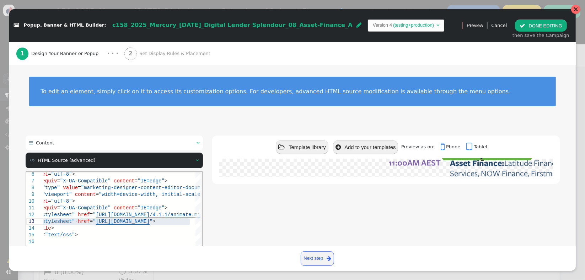
click at [575, 12] on div at bounding box center [575, 9] width 9 height 9
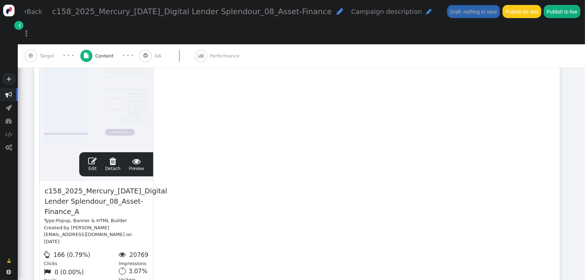
click at [90, 157] on span "" at bounding box center [92, 161] width 9 height 9
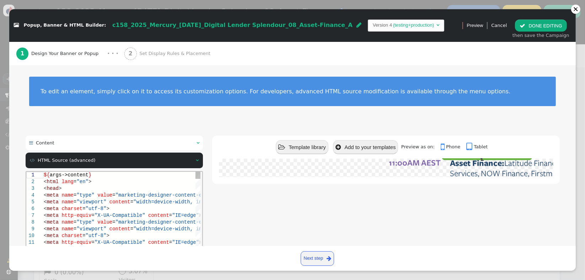
click at [127, 213] on span ""X-UA-Compatible"" at bounding box center [119, 216] width 51 height 6
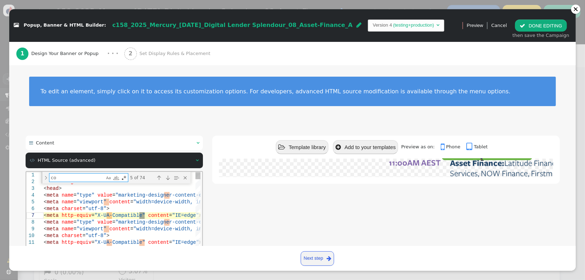
type textarea "co"
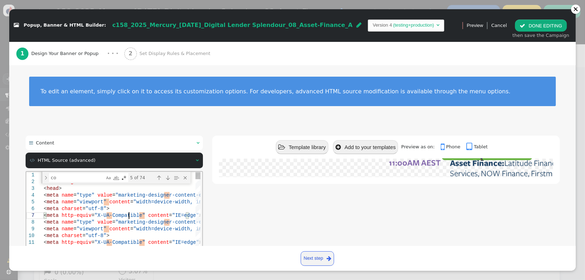
type textarea "${args->content} <html lang="en"> <head> <meta name="type" value="marketing-des…"
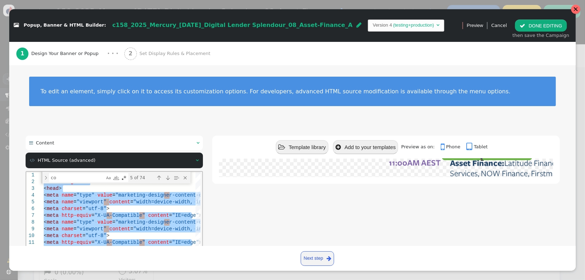
click at [576, 9] on div at bounding box center [575, 9] width 5 height 5
